Goal: Task Accomplishment & Management: Use online tool/utility

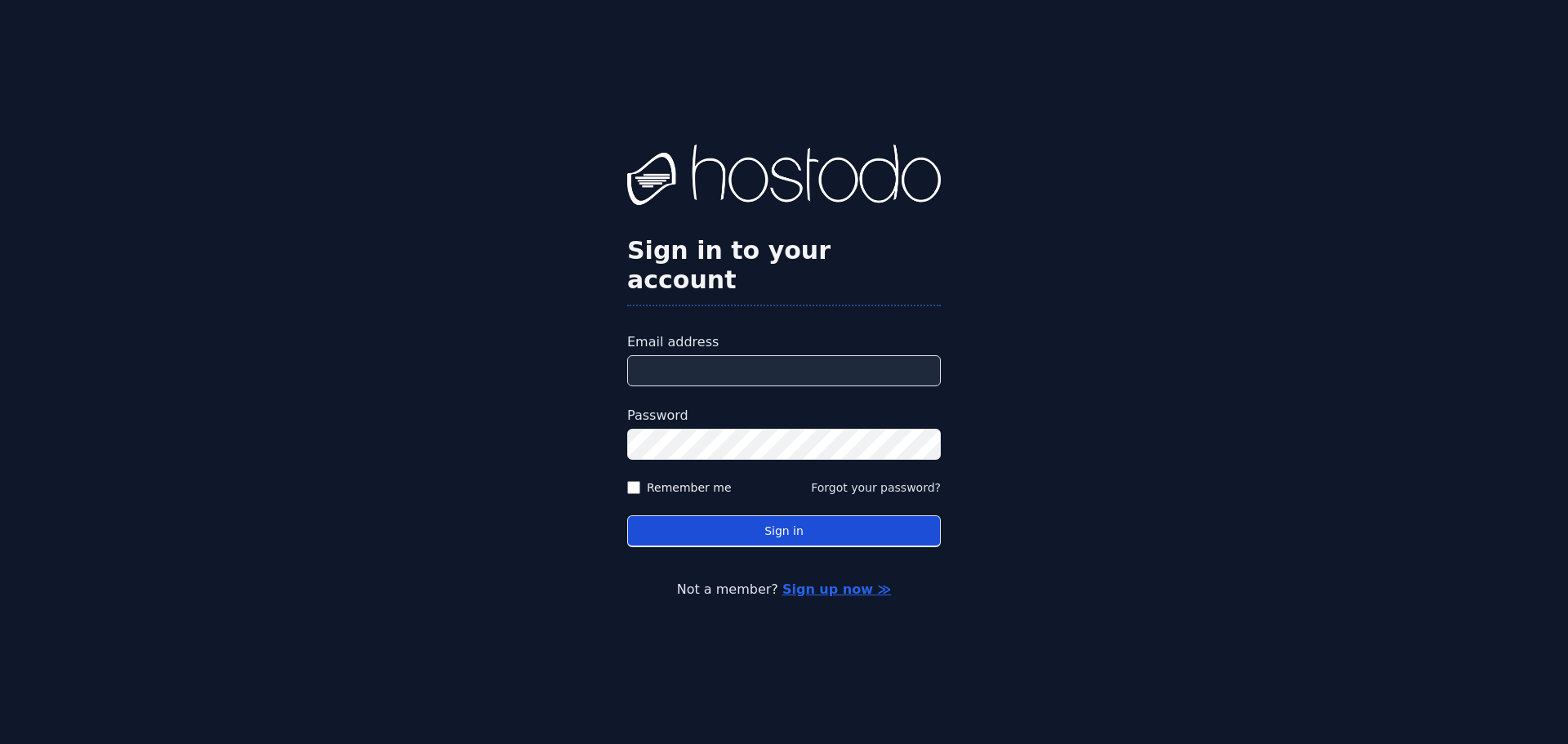
type input "**********"
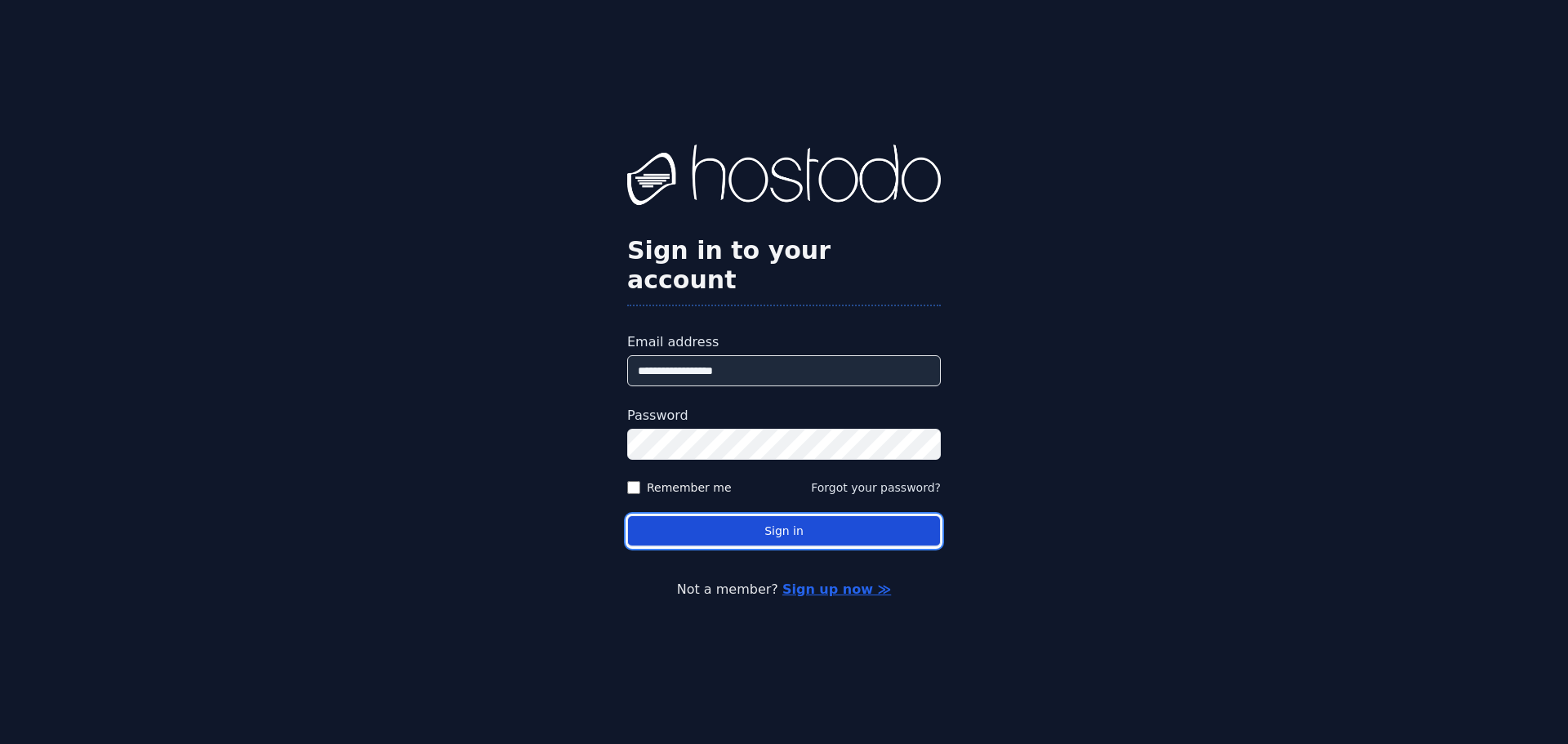
click at [752, 525] on button "Sign in" at bounding box center [784, 531] width 313 height 32
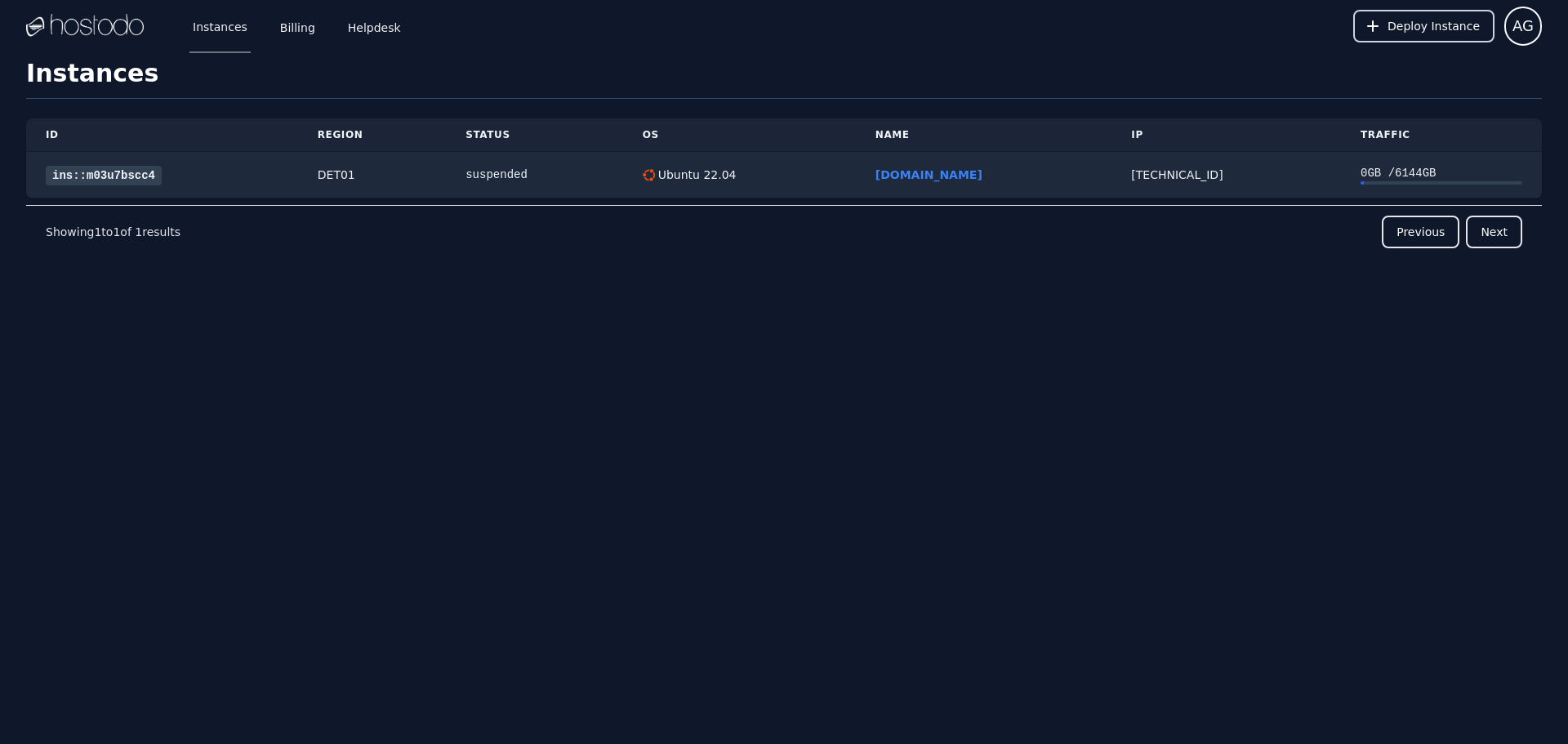
click at [1406, 16] on button "Deploy Instance" at bounding box center [1424, 26] width 142 height 33
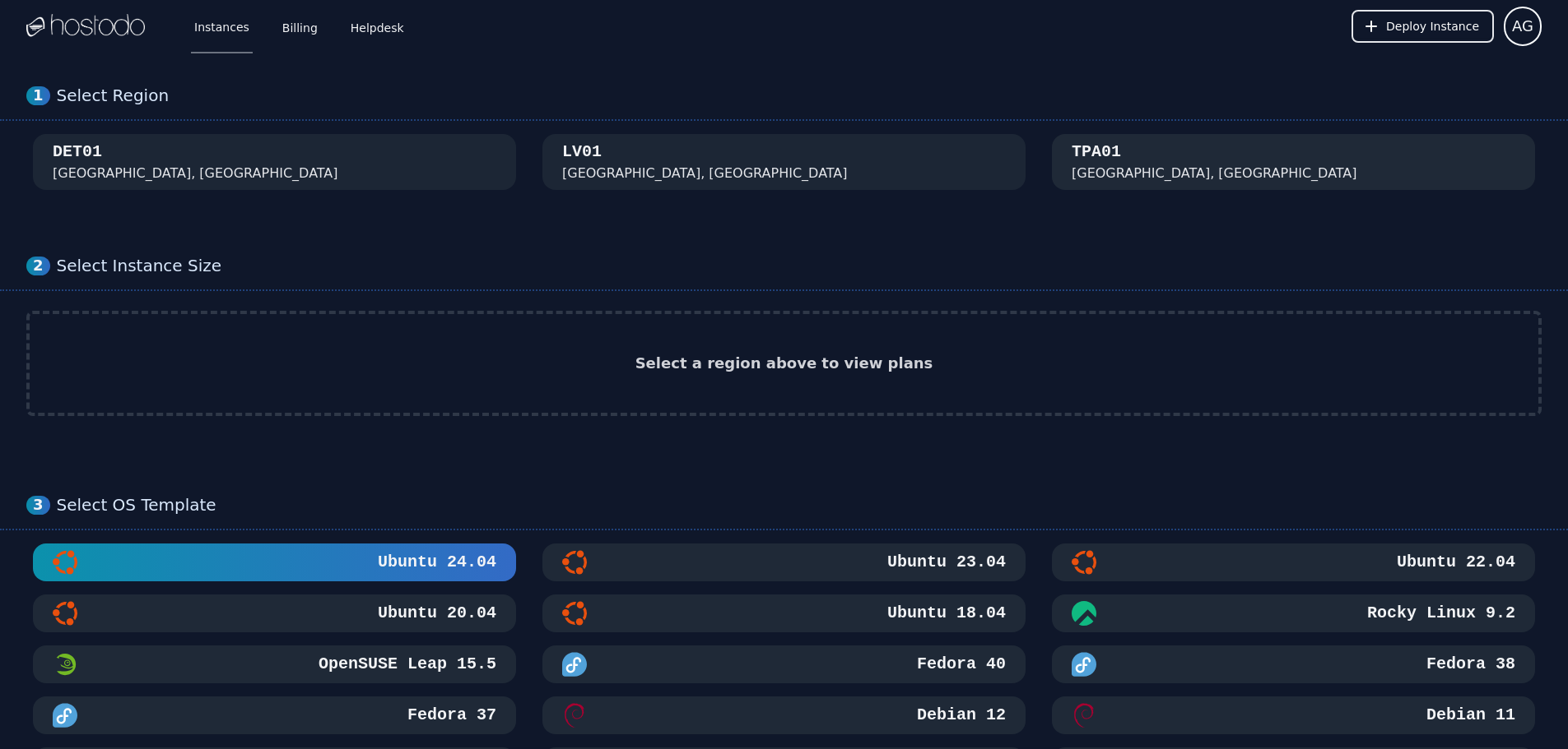
click at [1128, 172] on div "[GEOGRAPHIC_DATA], [GEOGRAPHIC_DATA]" at bounding box center [1214, 174] width 285 height 20
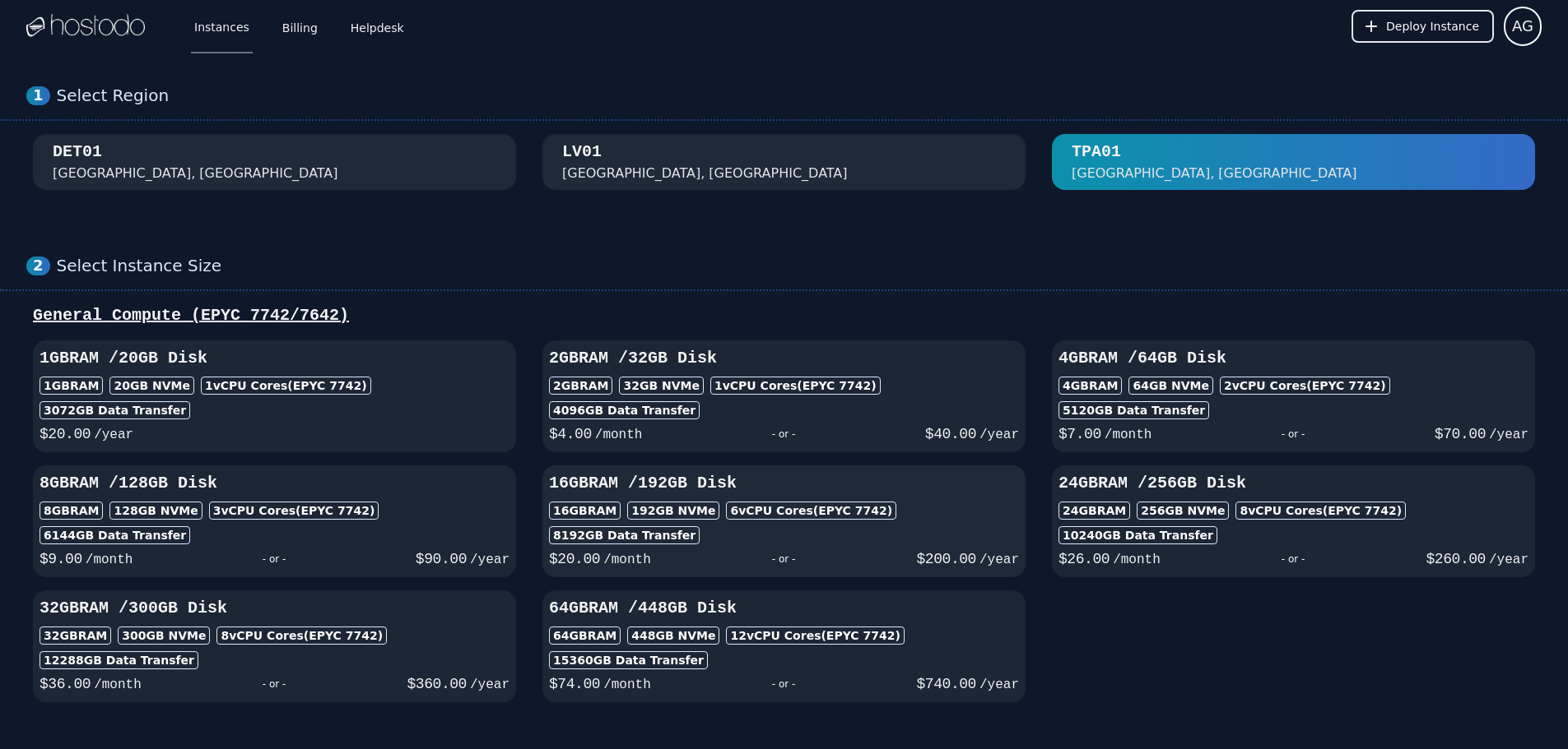
click at [732, 485] on h3 "16GB RAM / 192 GB Disk" at bounding box center [784, 483] width 470 height 23
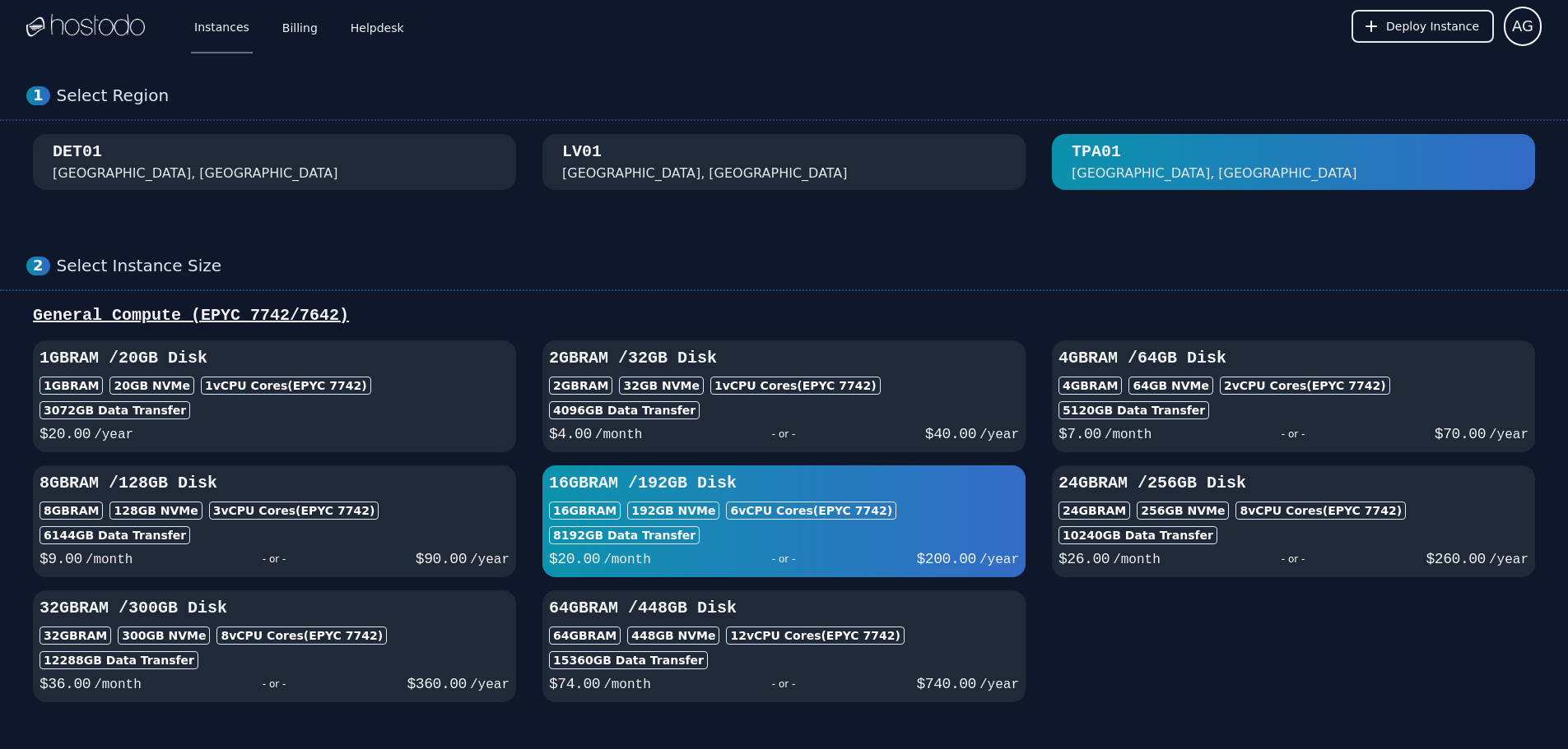
drag, startPoint x: 800, startPoint y: 512, endPoint x: 831, endPoint y: 512, distance: 31.0
click at [831, 512] on div "6 vCPU Cores (EPYC 7742)" at bounding box center [811, 511] width 170 height 19
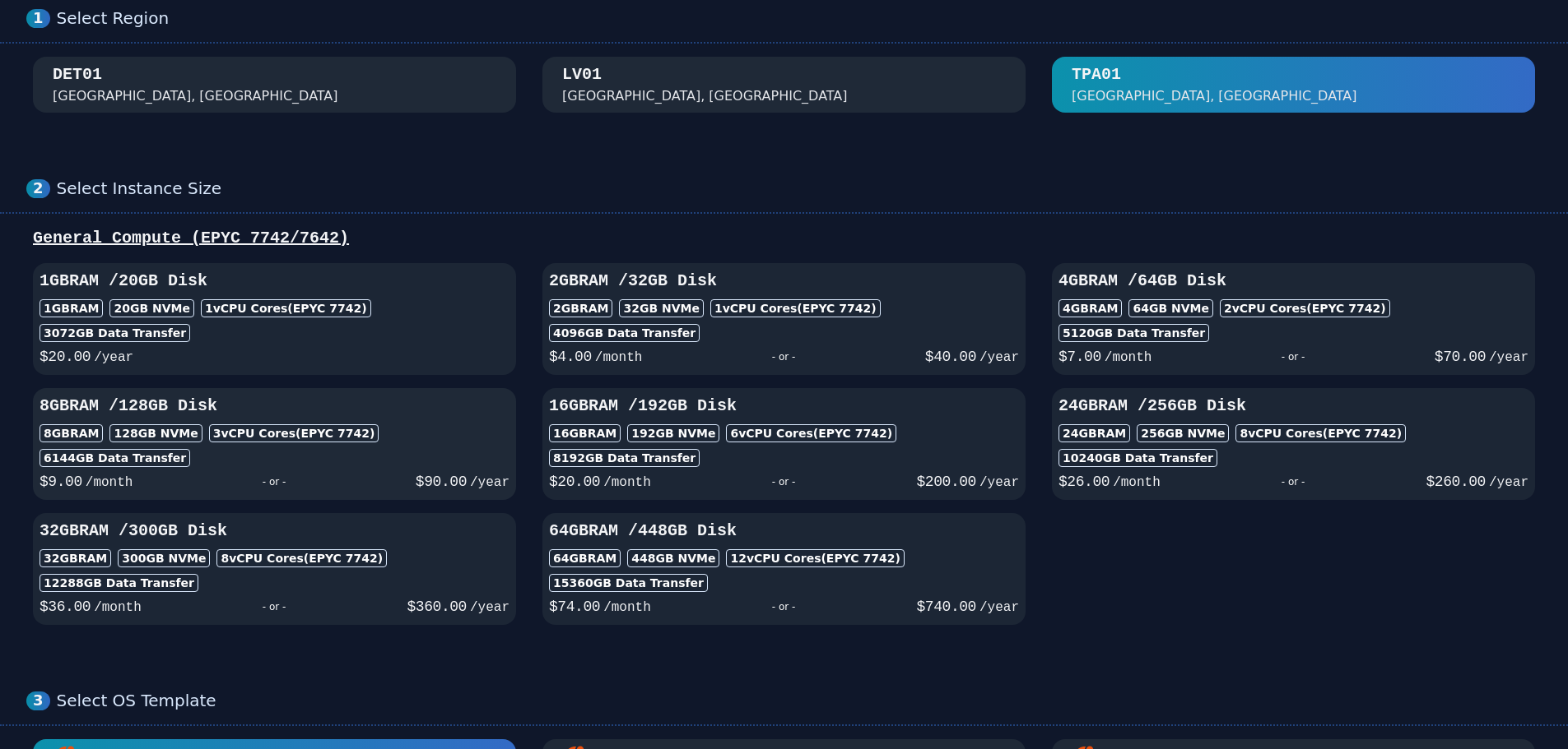
scroll to position [82, 0]
